Goal: Task Accomplishment & Management: Complete application form

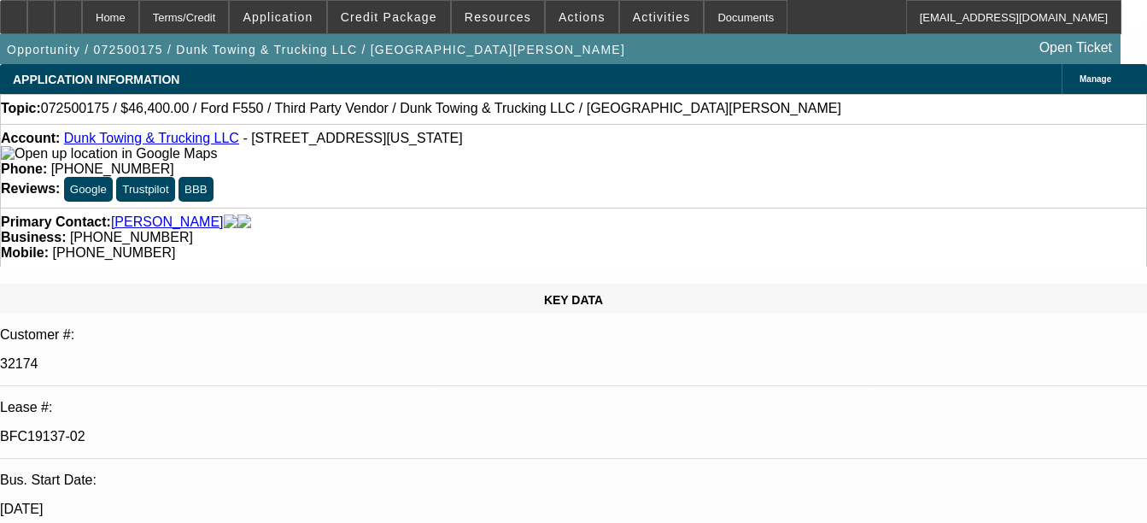
select select "0"
select select "3"
select select "0"
select select "6"
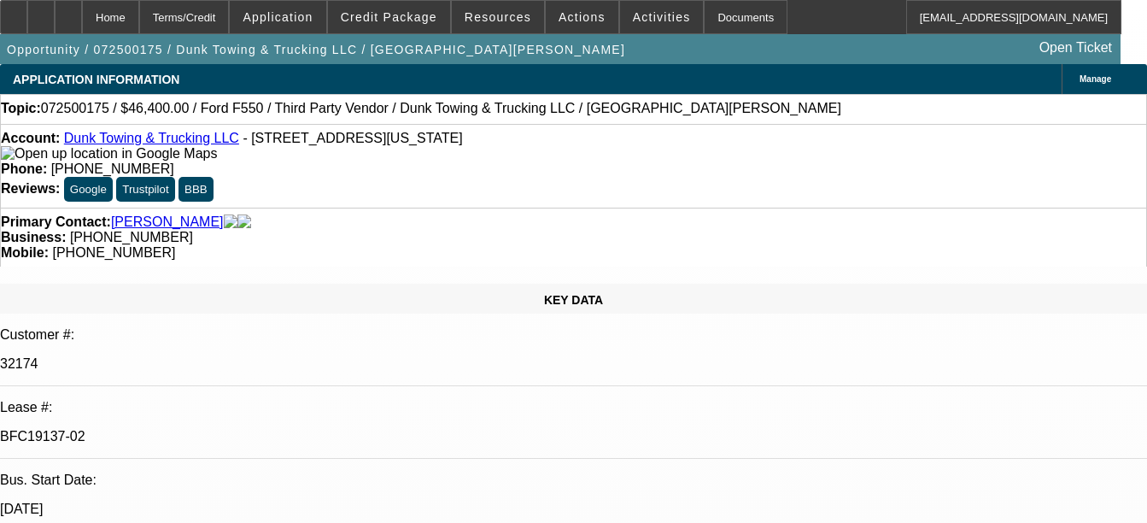
select select "0"
select select "3"
select select "0"
select select "6"
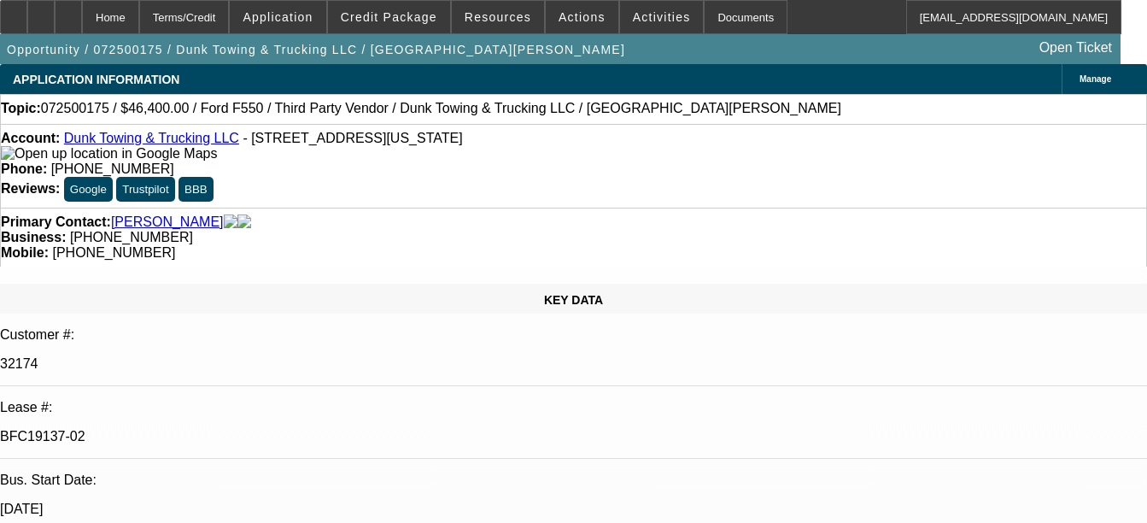
select select "0"
select select "3"
select select "0"
select select "6"
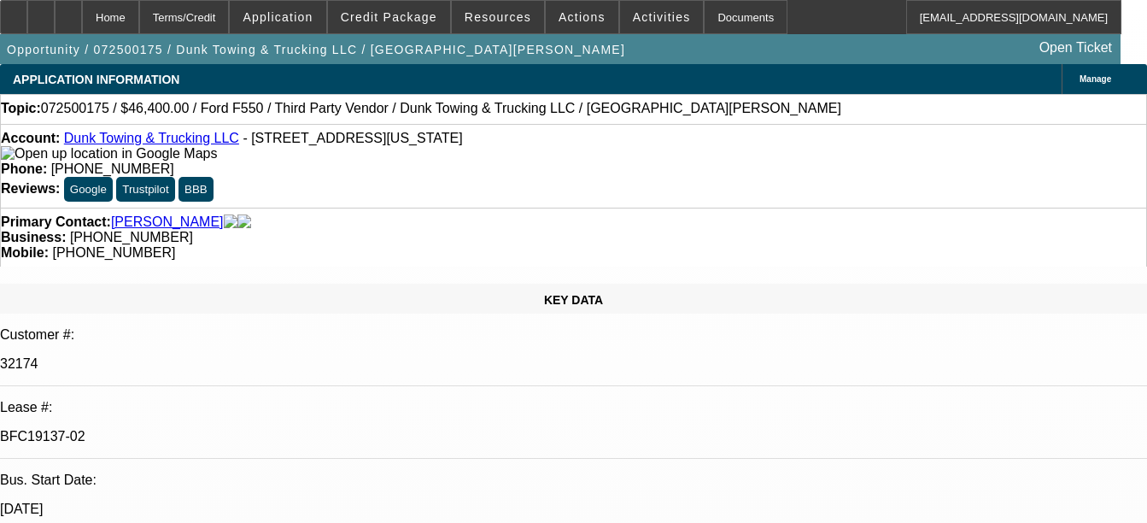
select select "0"
select select "3"
select select "0"
select select "6"
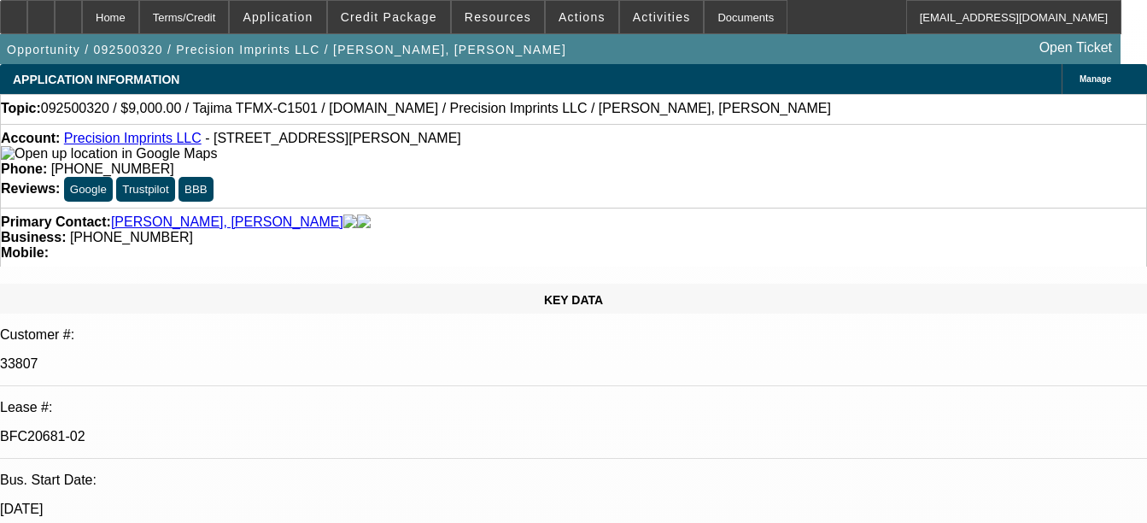
select select "0"
select select "2"
select select "0.1"
select select "0"
select select "2"
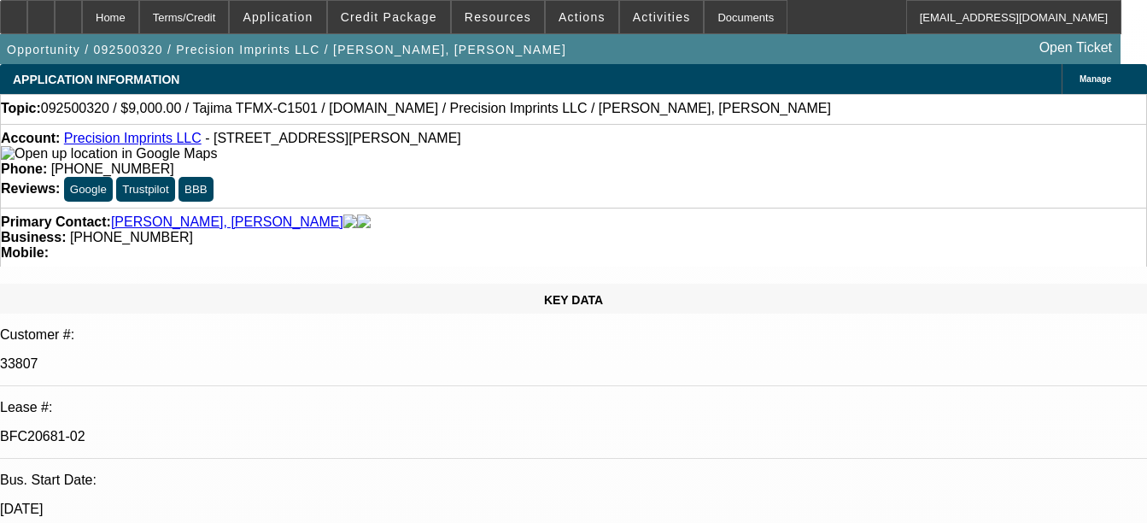
select select "0.1"
select select "0"
select select "2"
select select "0.1"
select select "1"
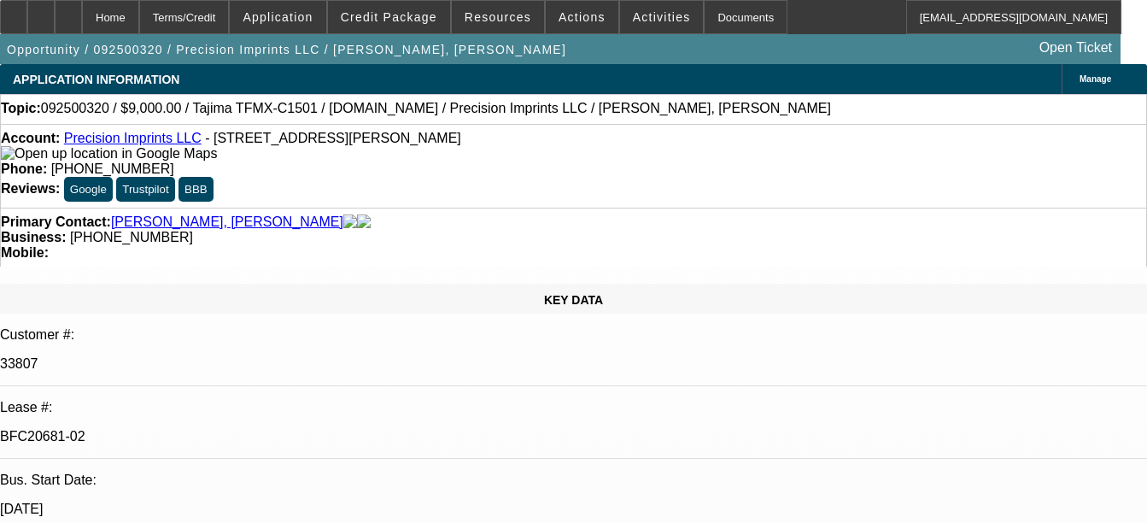
select select "2"
select select "4"
select select "1"
select select "2"
select select "4"
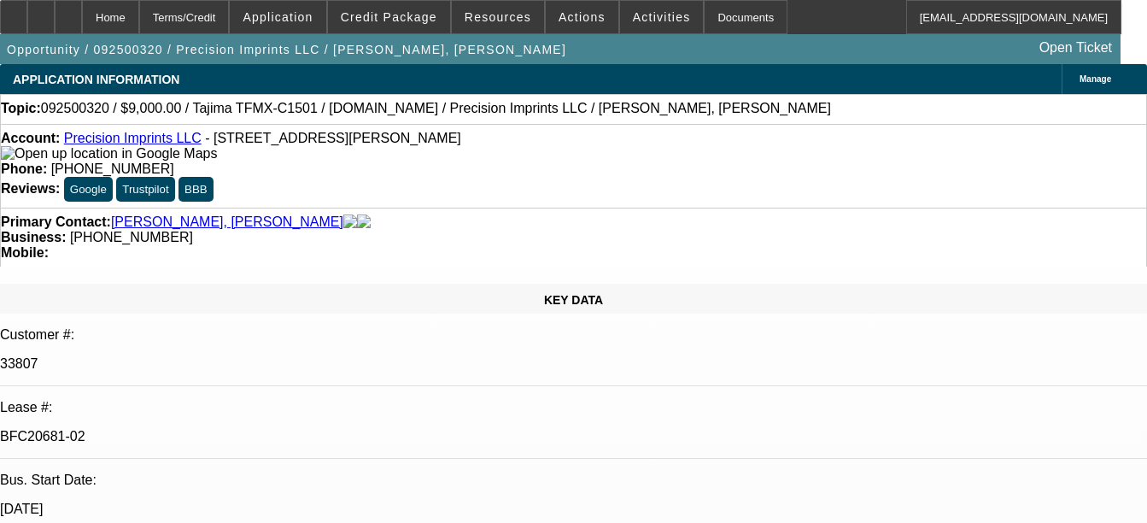
select select "1"
select select "2"
select select "4"
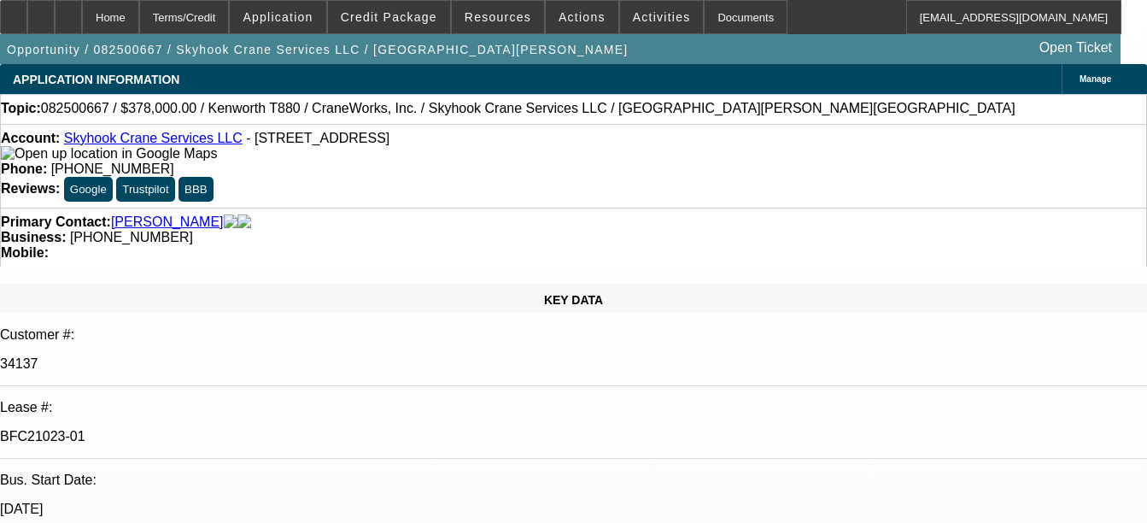
select select "0"
select select "2"
select select "0"
select select "2"
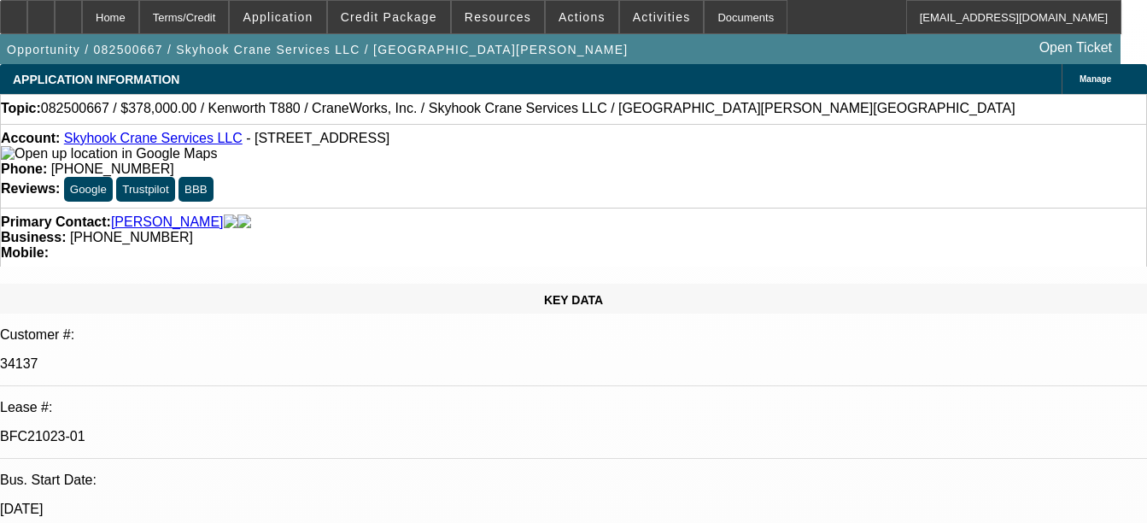
select select "0"
select select "2"
select select "0"
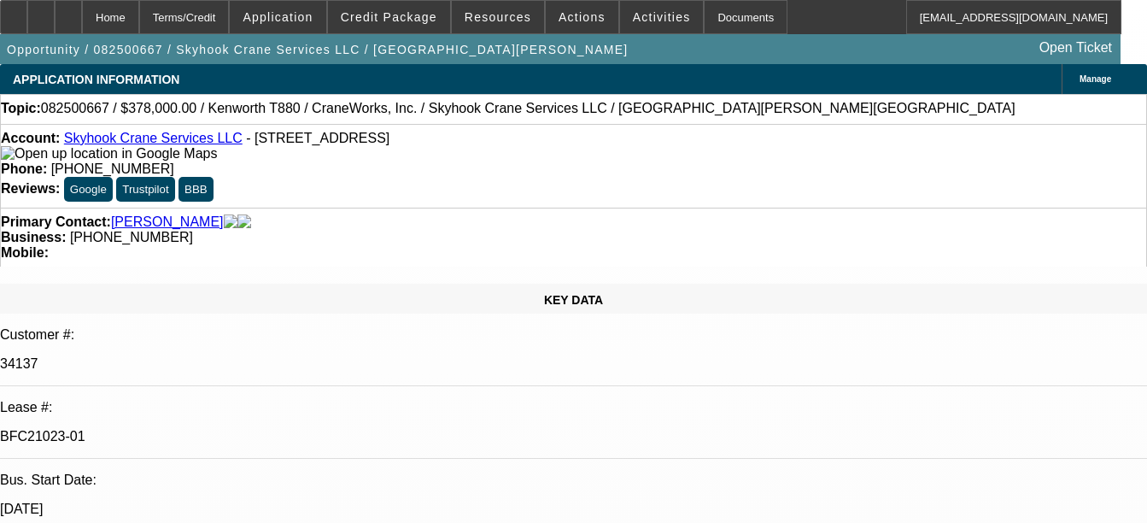
select select "2"
select select "0"
select select "1"
select select "2"
select select "6"
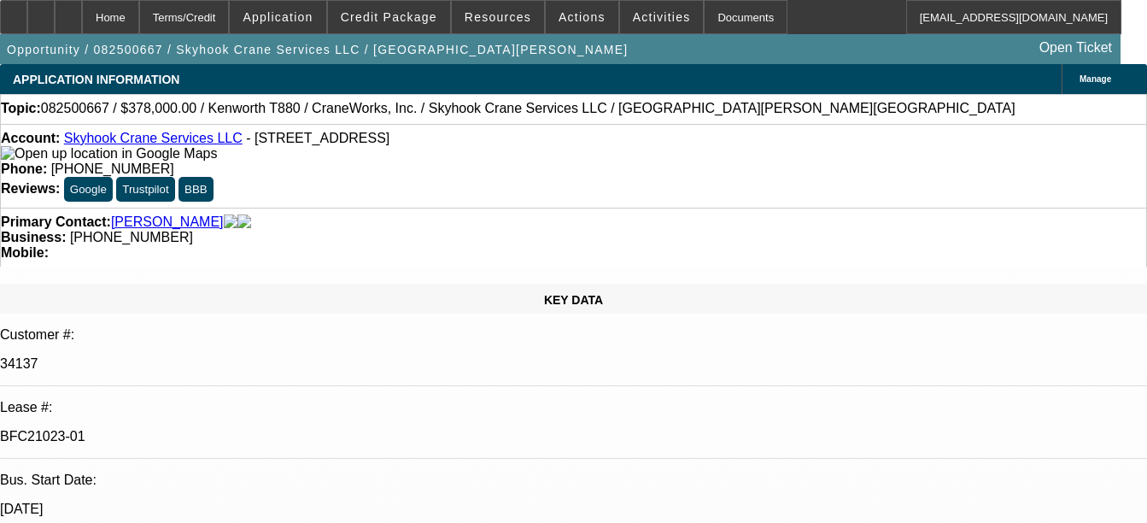
select select "1"
select select "2"
select select "6"
select select "1"
select select "2"
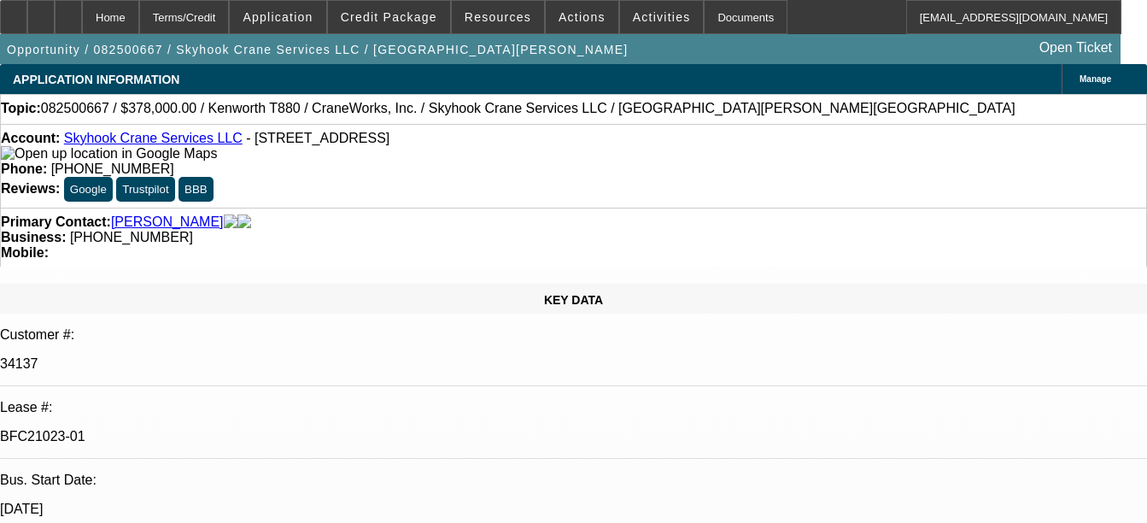
select select "6"
select select "1"
select select "2"
select select "6"
